Goal: Check status: Check status

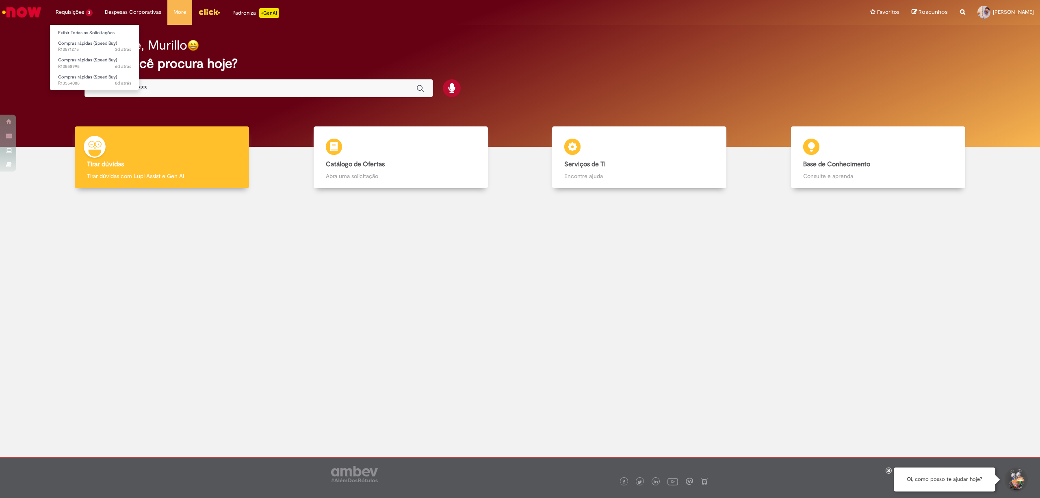
click at [84, 37] on li "Compras rápidas (Speed Buy) 3d atrás 3 dias atrás R13571275" at bounding box center [94, 45] width 89 height 17
click at [87, 30] on link "Exibir Todas as Solicitações" at bounding box center [94, 32] width 89 height 9
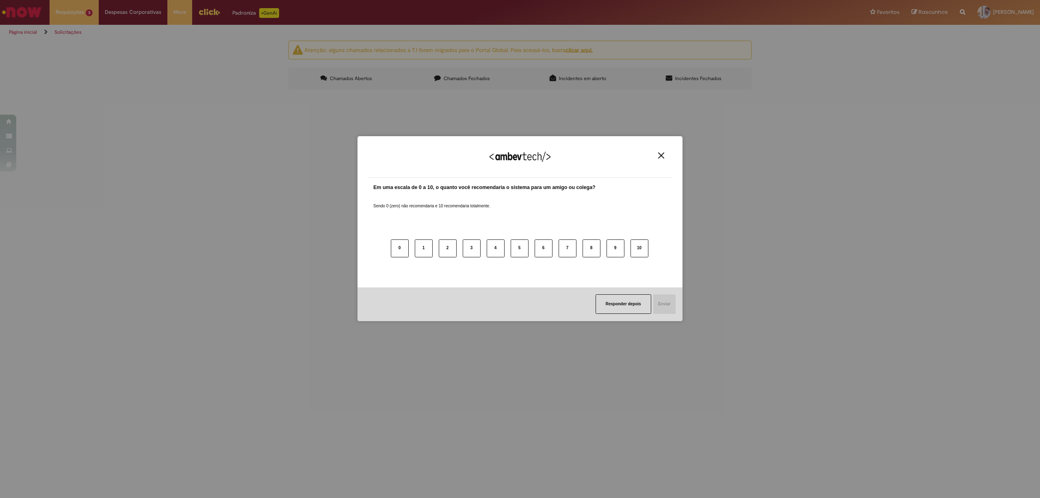
click at [660, 158] on button "Close" at bounding box center [661, 155] width 11 height 7
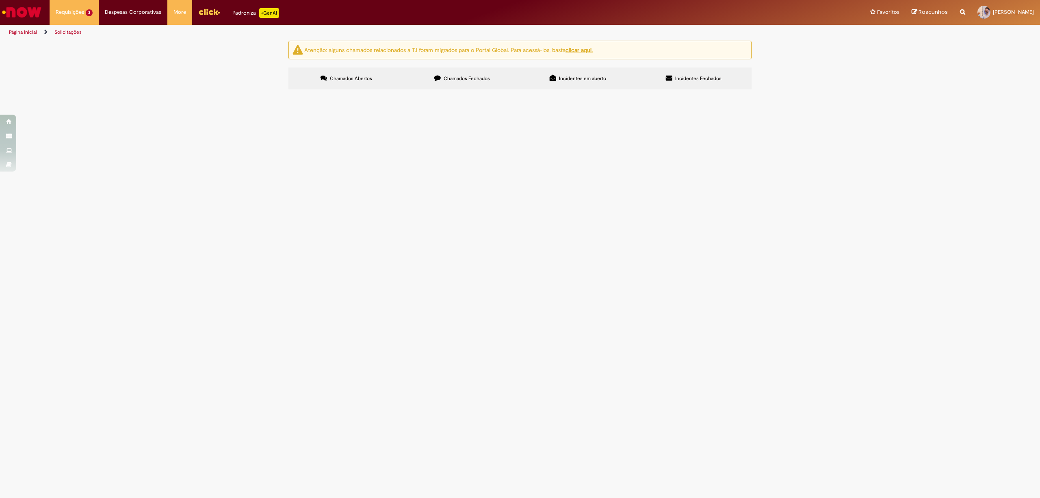
click at [0, 0] on span "Bom dia, contribuição mensal das aprendizes para o instituto gerar" at bounding box center [0, 0] width 0 height 0
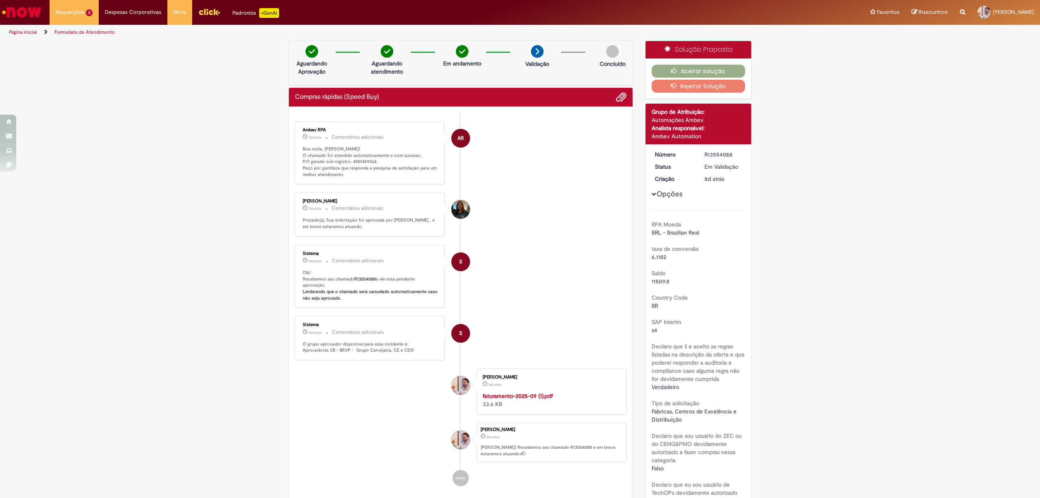
click at [77, 34] on link "Formulário de Atendimento" at bounding box center [84, 32] width 60 height 6
click at [85, 64] on span "6d atrás 6 dias atrás R13558995" at bounding box center [94, 66] width 73 height 6
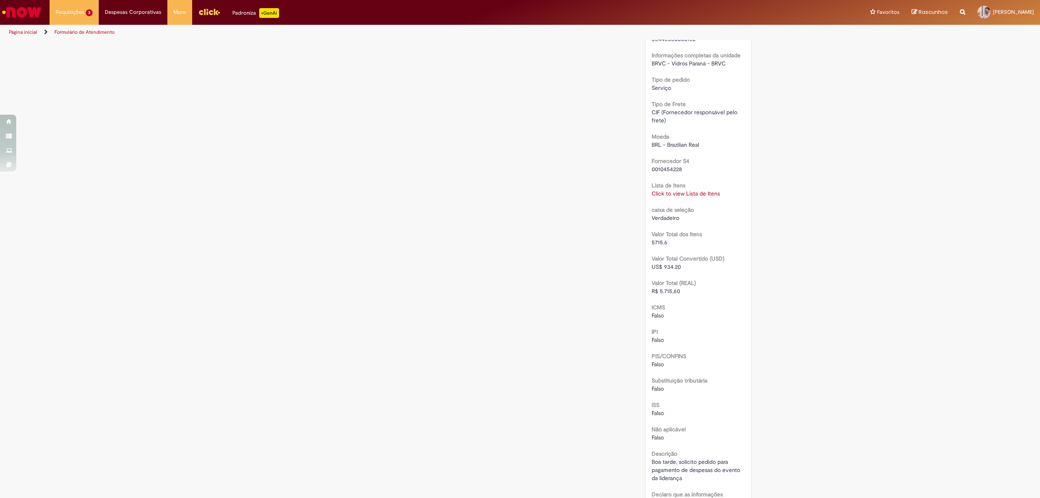
scroll to position [852, 0]
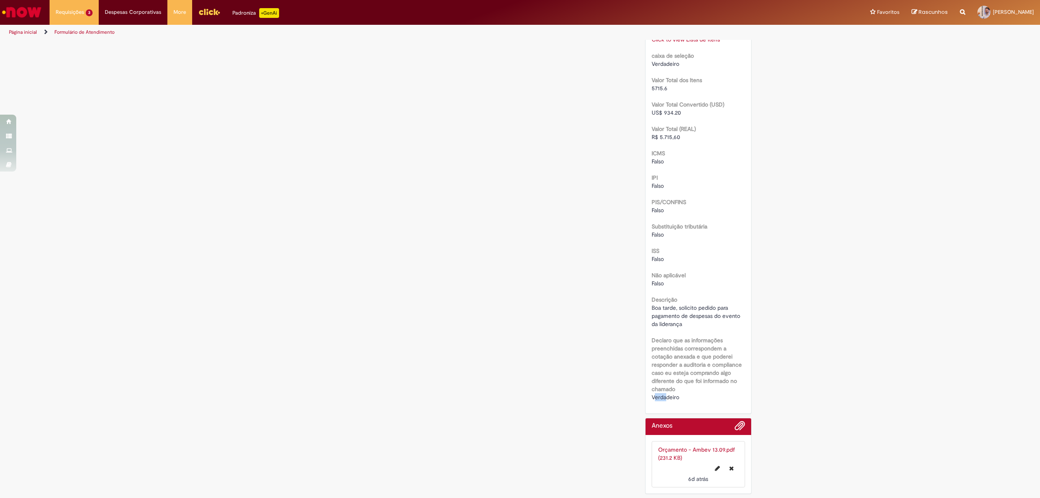
drag, startPoint x: 649, startPoint y: 396, endPoint x: 662, endPoint y: 399, distance: 13.4
click at [662, 399] on span "Verdadeiro" at bounding box center [666, 396] width 28 height 7
drag, startPoint x: 647, startPoint y: 322, endPoint x: 661, endPoint y: 322, distance: 14.6
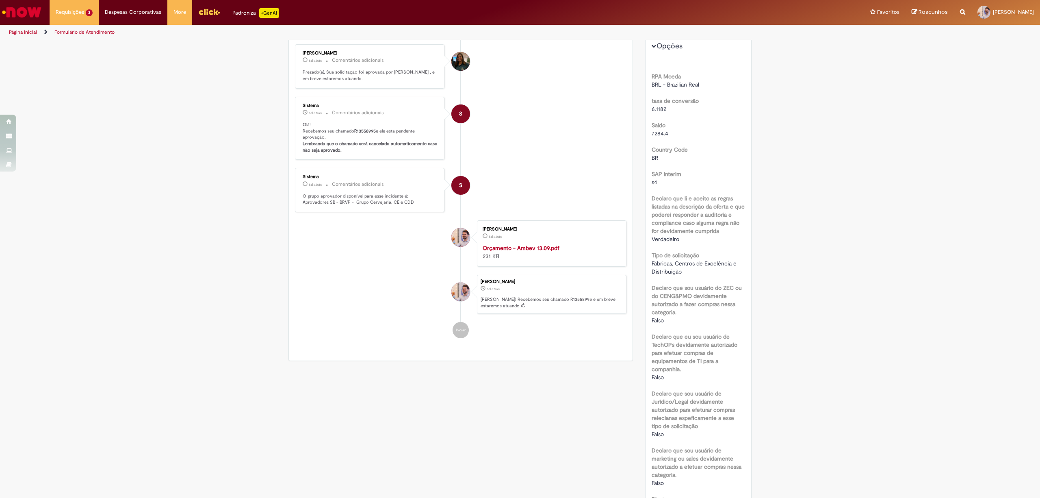
scroll to position [93, 0]
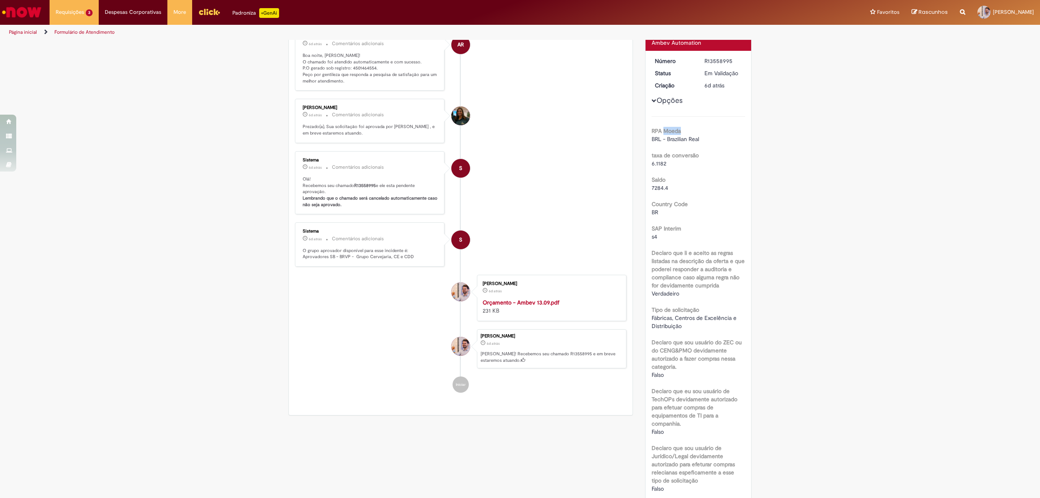
drag, startPoint x: 659, startPoint y: 130, endPoint x: 682, endPoint y: 130, distance: 22.7
click at [682, 130] on div "RPA Moeda BRL - Brazilian Real" at bounding box center [699, 134] width 94 height 18
drag, startPoint x: 679, startPoint y: 135, endPoint x: 695, endPoint y: 140, distance: 16.2
click at [695, 140] on span "BRL - Brazilian Real" at bounding box center [676, 138] width 48 height 7
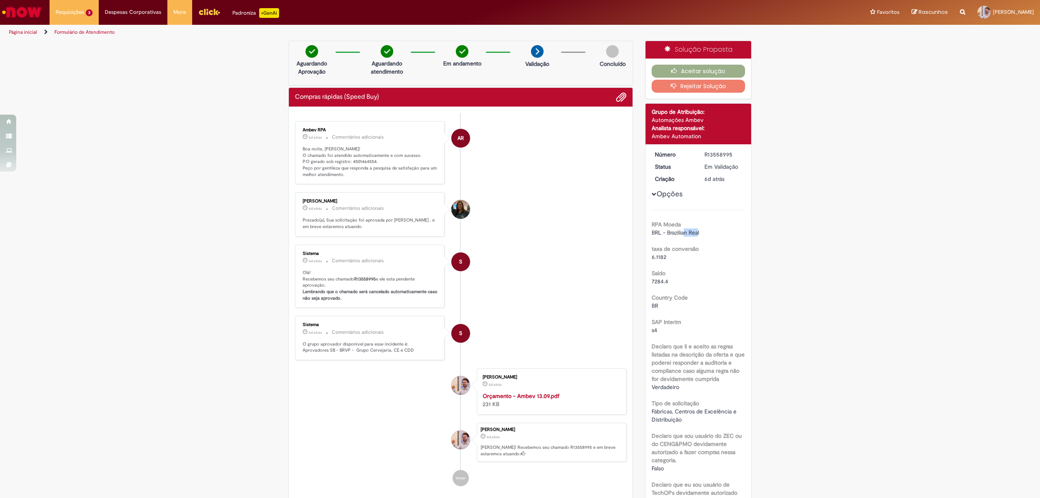
scroll to position [162, 0]
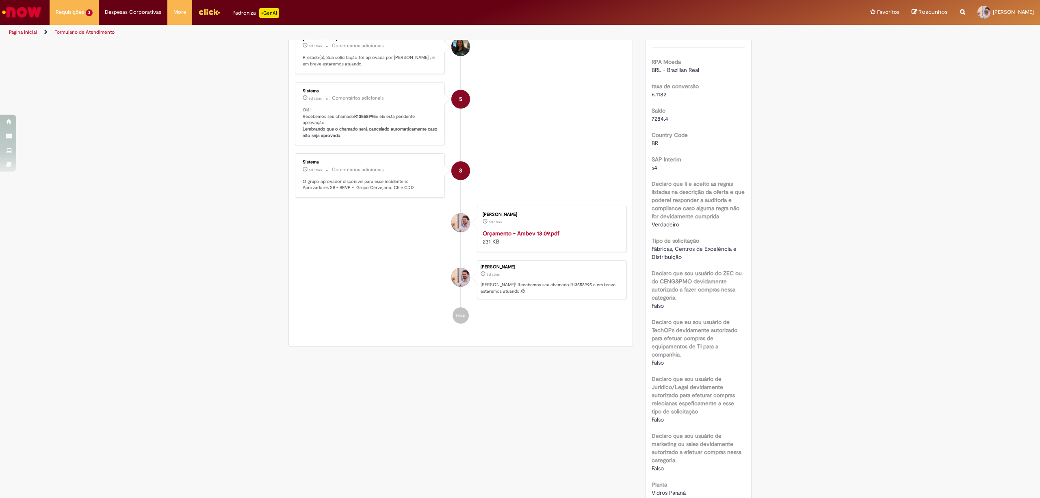
drag, startPoint x: 682, startPoint y: 234, endPoint x: 692, endPoint y: 237, distance: 10.2
click at [692, 237] on div "Tipo de solicitação Fábricas, Centros de Excelência e Distribuição" at bounding box center [699, 247] width 94 height 26
drag, startPoint x: 676, startPoint y: 254, endPoint x: 684, endPoint y: 256, distance: 8.3
click at [684, 256] on div "Fábricas, Centros de Excelência e Distribuição" at bounding box center [699, 253] width 94 height 16
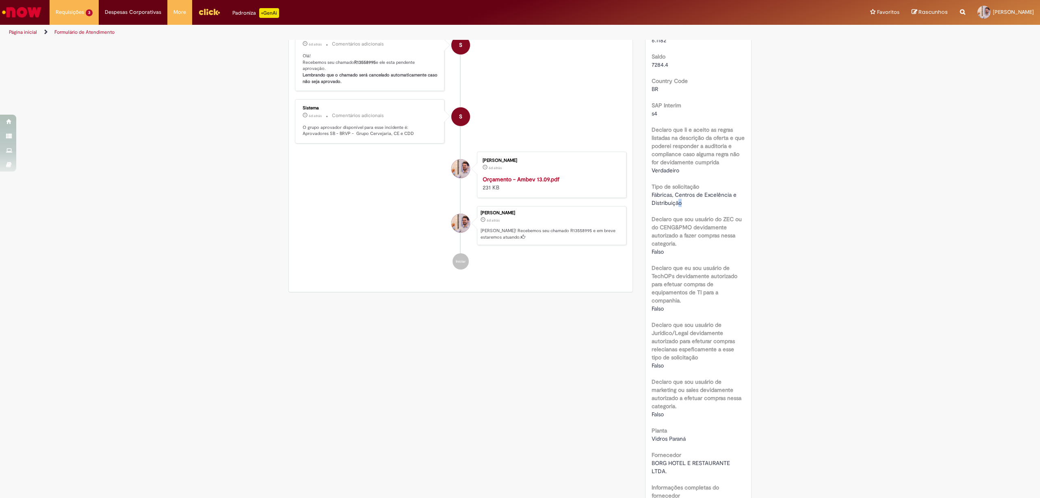
scroll to position [108, 0]
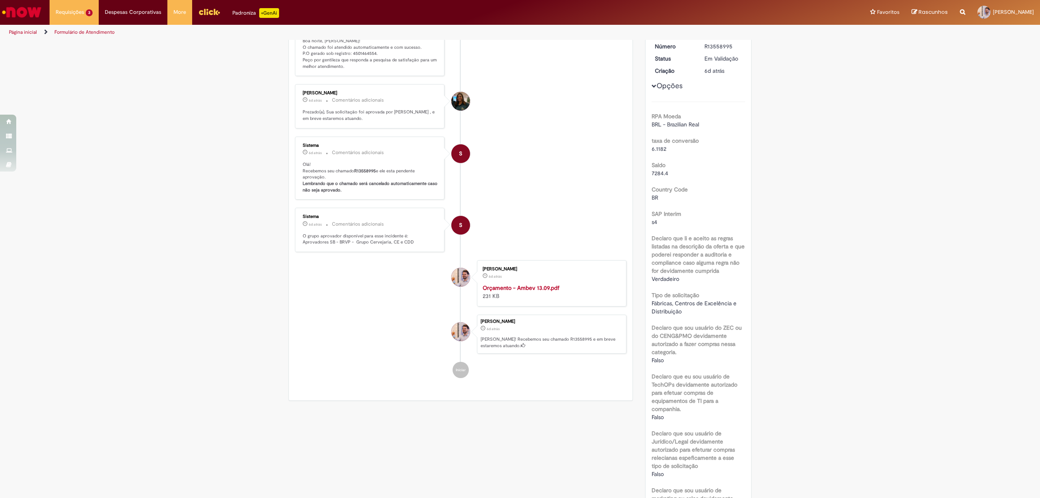
drag, startPoint x: 649, startPoint y: 161, endPoint x: 653, endPoint y: 159, distance: 4.9
click at [653, 159] on div "Saldo 7284.4" at bounding box center [699, 168] width 94 height 18
